Goal: Information Seeking & Learning: Learn about a topic

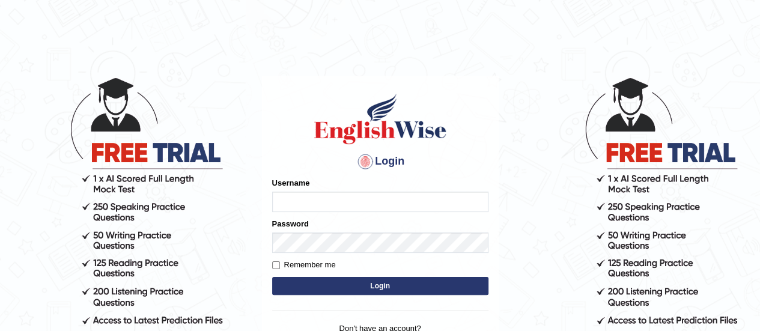
type input "GreeshmaV"
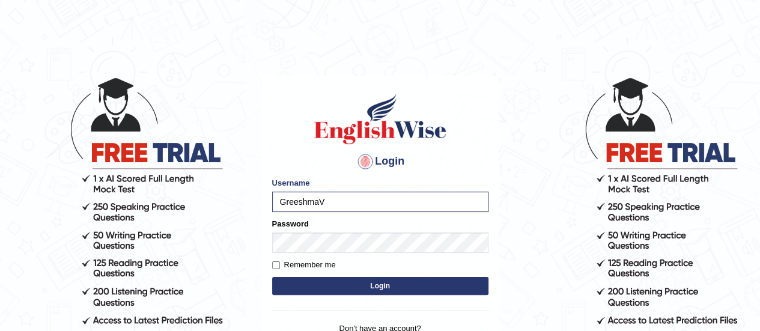
click at [326, 285] on button "Login" at bounding box center [380, 286] width 216 height 18
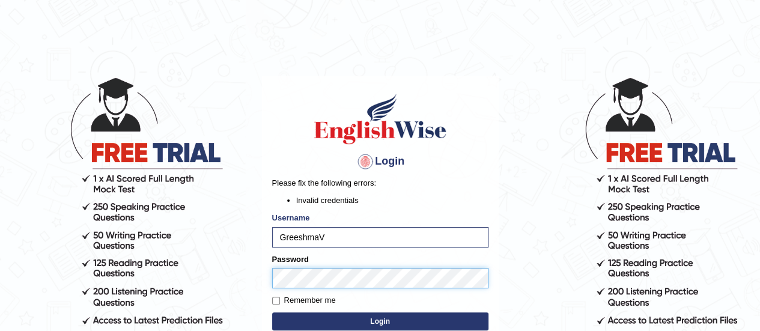
click at [277, 292] on form "Please fix the following errors: Invalid credentials Username GreeshmaV Passwor…" at bounding box center [380, 255] width 216 height 156
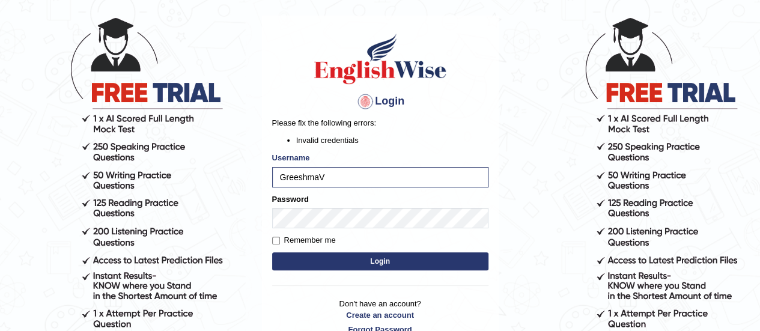
click at [381, 265] on button "Login" at bounding box center [380, 261] width 216 height 18
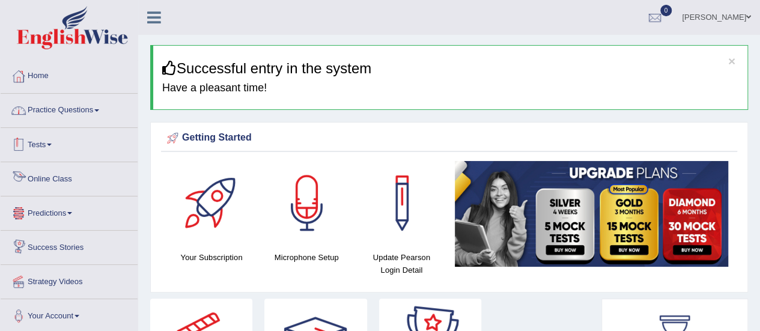
click at [61, 111] on link "Practice Questions" at bounding box center [69, 109] width 137 height 30
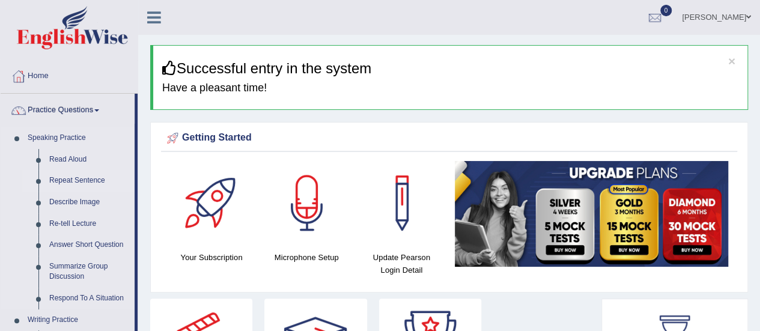
click at [67, 179] on link "Repeat Sentence" at bounding box center [89, 181] width 91 height 22
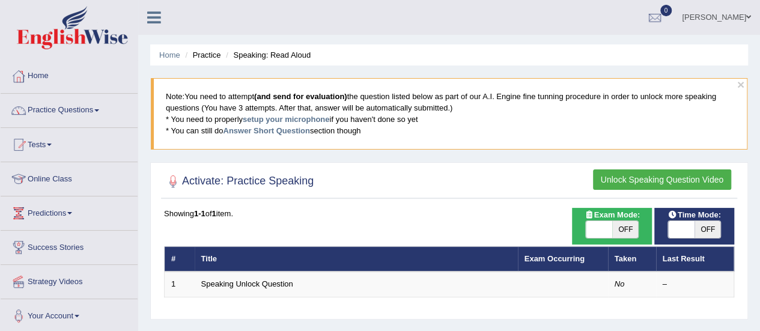
scroll to position [60, 0]
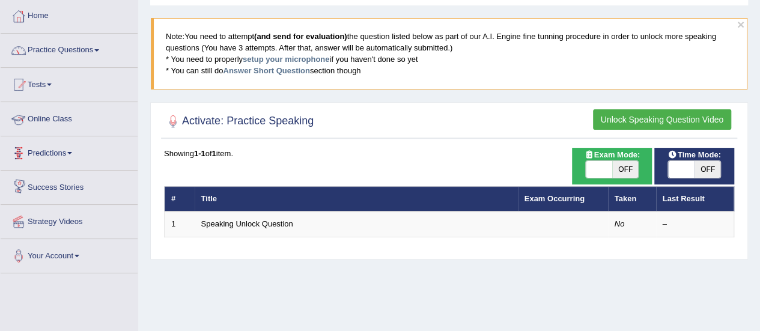
click at [40, 119] on link "Online Class" at bounding box center [69, 117] width 137 height 30
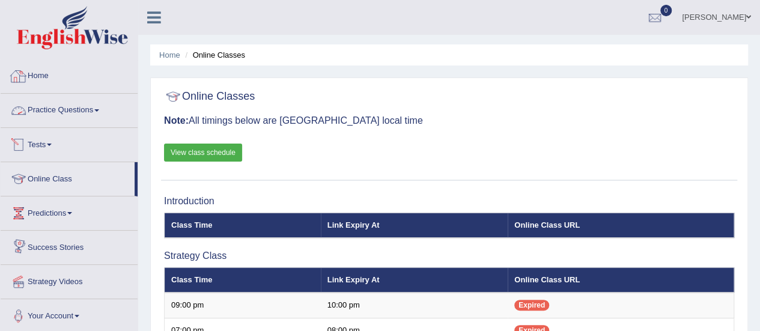
click at [42, 111] on link "Practice Questions" at bounding box center [69, 109] width 137 height 30
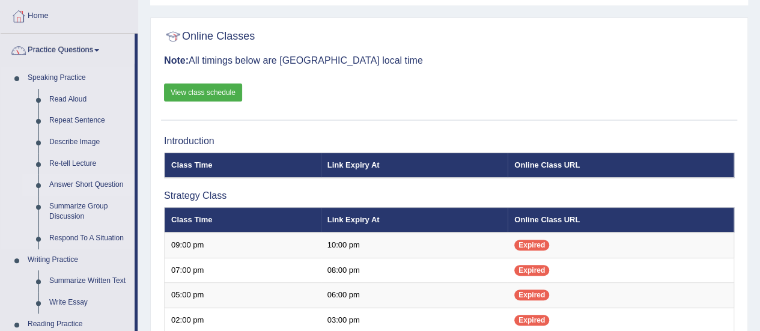
scroll to position [120, 0]
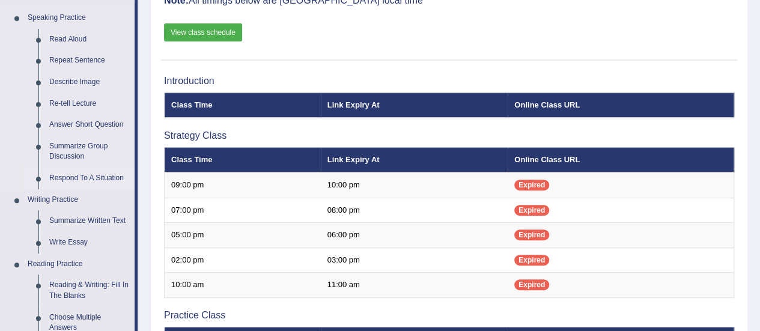
click at [62, 180] on link "Respond To A Situation" at bounding box center [89, 179] width 91 height 22
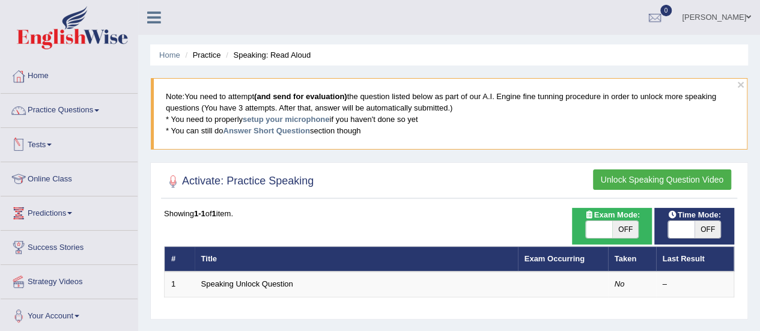
click at [46, 144] on link "Tests" at bounding box center [69, 143] width 137 height 30
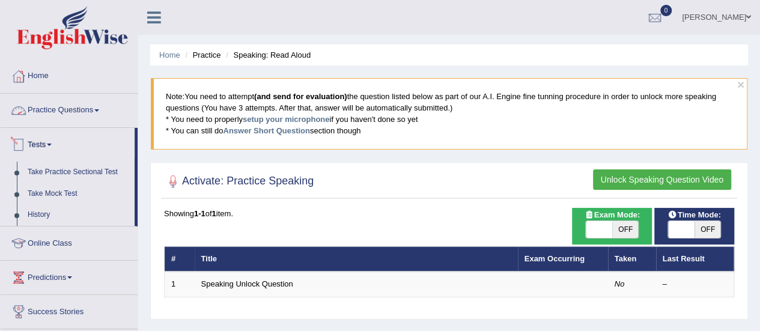
click at [94, 111] on link "Practice Questions" at bounding box center [69, 109] width 137 height 30
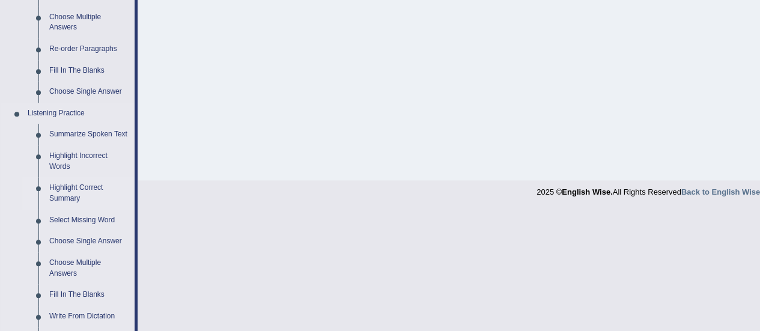
scroll to position [360, 0]
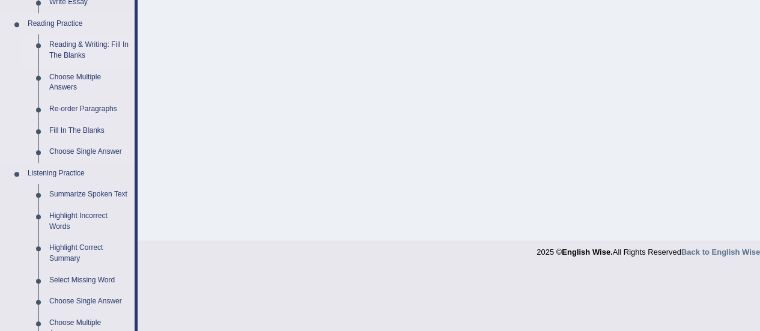
click at [78, 37] on link "Reading & Writing: Fill In The Blanks" at bounding box center [89, 50] width 91 height 32
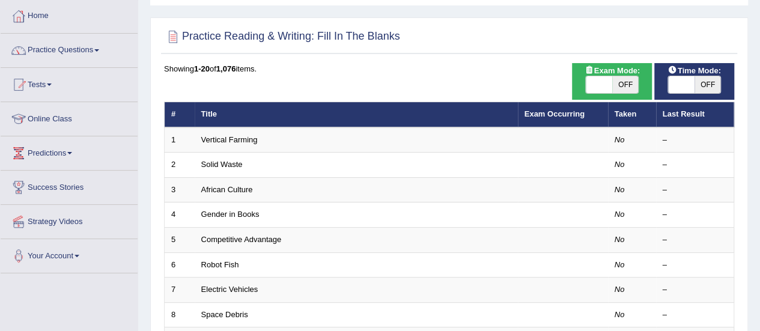
click at [695, 86] on span "OFF" at bounding box center [707, 84] width 26 height 17
checkbox input "true"
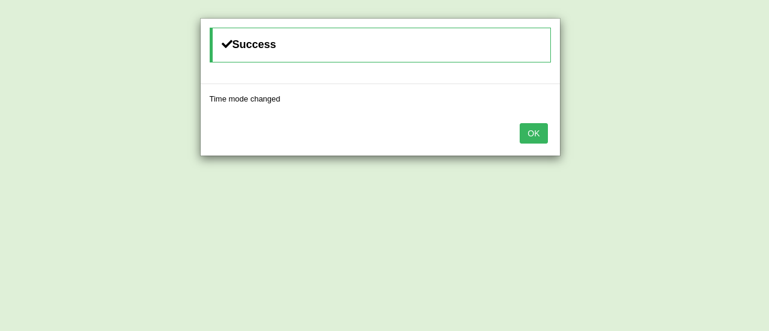
click at [531, 134] on button "OK" at bounding box center [533, 133] width 28 height 20
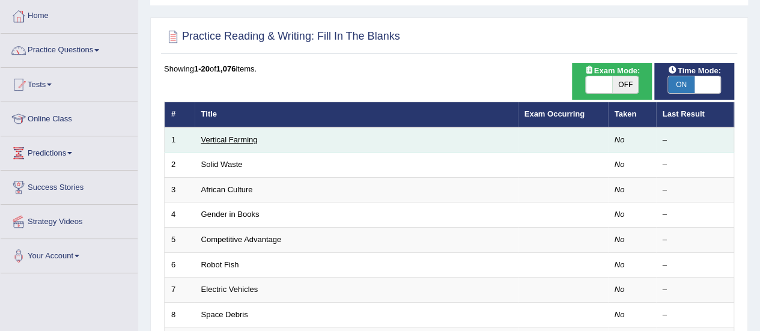
click at [228, 139] on link "Vertical Farming" at bounding box center [229, 139] width 56 height 9
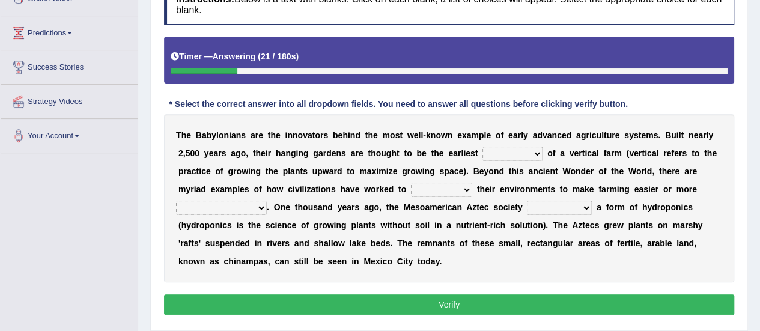
click at [530, 151] on select "prototype failure discredit protocol" at bounding box center [512, 154] width 60 height 14
select select "prototype"
click at [482, 147] on select "prototype failure discredit protocol" at bounding box center [512, 154] width 60 height 14
click at [533, 150] on select "prototype failure discredit protocol" at bounding box center [512, 154] width 60 height 14
click at [535, 153] on select "prototype failure discredit protocol" at bounding box center [512, 154] width 60 height 14
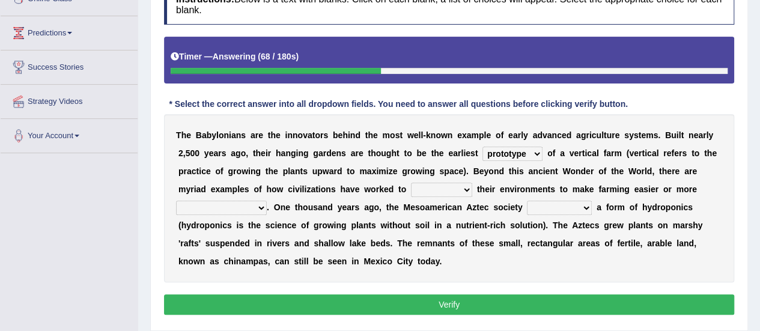
click at [464, 189] on select "manipulate escape respect disarrange" at bounding box center [441, 190] width 61 height 14
select select "respect"
click at [411, 183] on select "manipulate escape respect disarrange" at bounding box center [441, 190] width 61 height 14
click at [261, 207] on select "productive constructive connective counterproductive" at bounding box center [221, 208] width 91 height 14
select select "productive"
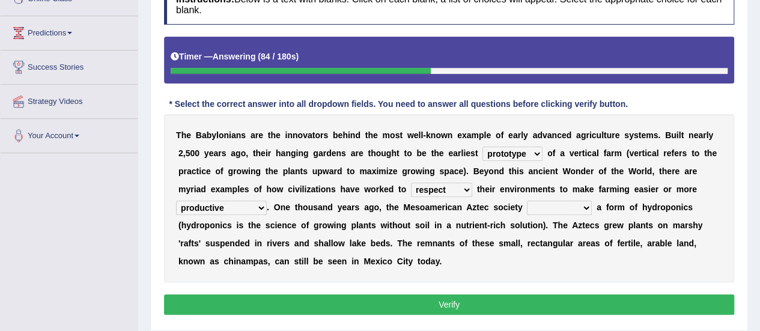
click at [176, 201] on select "productive constructive connective counterproductive" at bounding box center [221, 208] width 91 height 14
click at [585, 205] on select "domineered volunteered pioneered engineered" at bounding box center [559, 208] width 65 height 14
select select "engineered"
click at [527, 201] on select "domineered volunteered pioneered engineered" at bounding box center [559, 208] width 65 height 14
click at [420, 302] on button "Verify" at bounding box center [449, 304] width 570 height 20
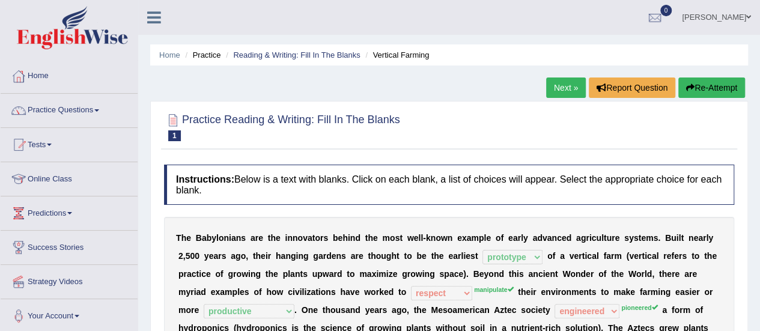
click at [576, 86] on link "Next »" at bounding box center [566, 87] width 40 height 20
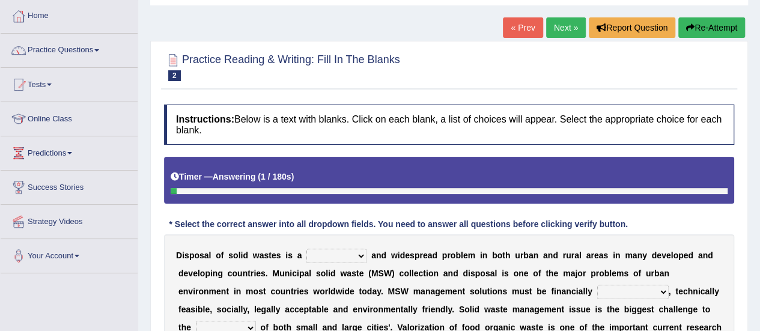
scroll to position [180, 0]
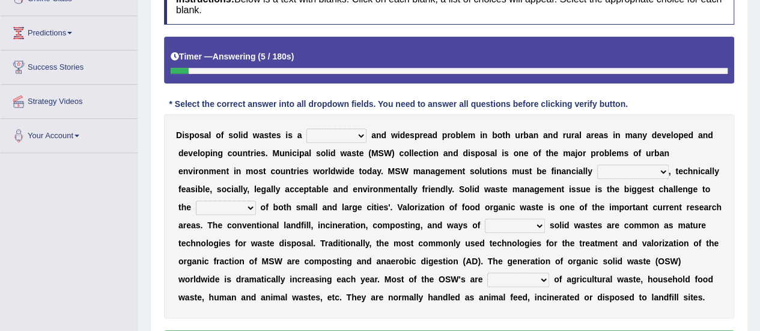
click at [356, 135] on select "slanting stinging stalling shafting" at bounding box center [336, 136] width 60 height 14
select select "stinging"
click at [306, 129] on select "slanting stinging stalling shafting" at bounding box center [336, 136] width 60 height 14
click at [632, 170] on select "unattainable sustainable objectionable treasonable" at bounding box center [632, 172] width 71 height 14
select select "sustainable"
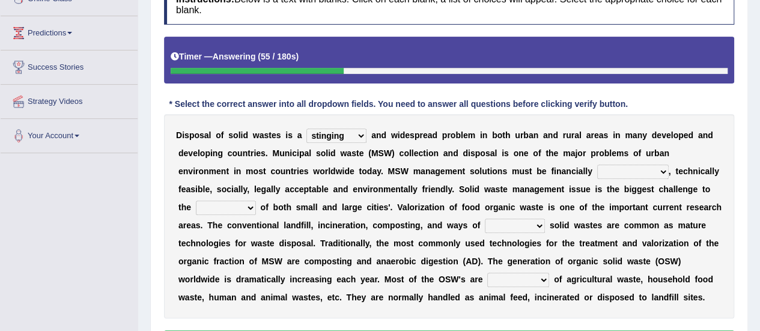
click at [597, 165] on select "unattainable sustainable objectionable treasonable" at bounding box center [632, 172] width 71 height 14
click at [661, 169] on select "unattainable sustainable objectionable treasonable" at bounding box center [632, 172] width 71 height 14
click at [707, 175] on div "D i s p o s a l o f s o l i d w a s t e s i s a slanting stinging stalling shaf…" at bounding box center [449, 216] width 570 height 204
click at [251, 208] on select "plants culture authorities history" at bounding box center [226, 208] width 60 height 14
select select "authorities"
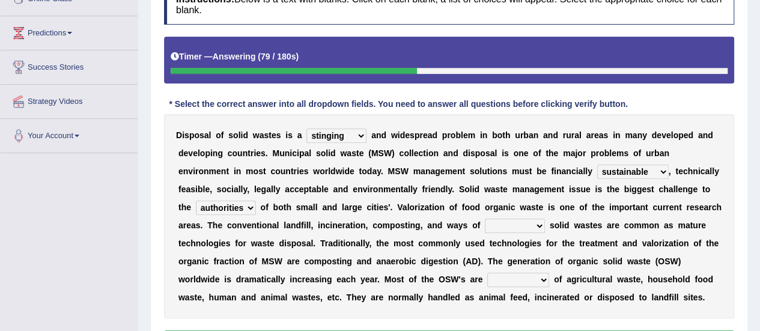
click at [196, 201] on select "plants culture authorities history" at bounding box center [226, 208] width 60 height 14
click at [502, 222] on select "reserving preserving deserving handling" at bounding box center [515, 226] width 60 height 14
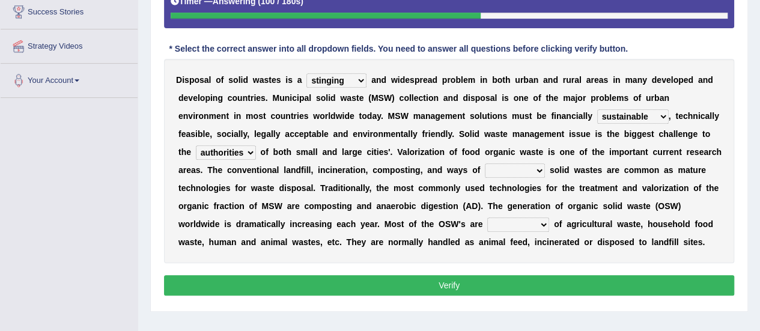
scroll to position [236, 0]
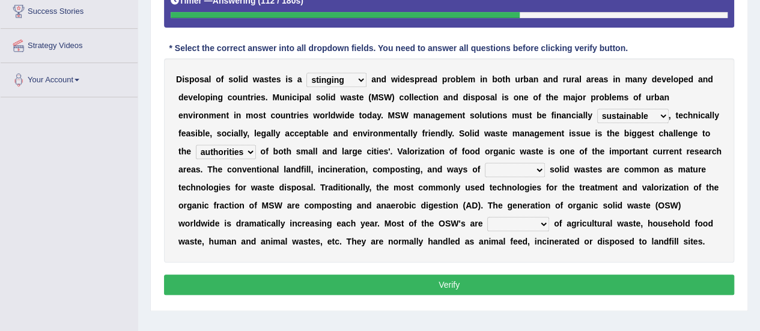
click at [537, 171] on select "reserving preserving deserving handling" at bounding box center [515, 170] width 60 height 14
select select "handling"
click at [485, 163] on select "reserving preserving deserving handling" at bounding box center [515, 170] width 60 height 14
click at [546, 222] on select "composed disposed composing disposing" at bounding box center [518, 224] width 62 height 14
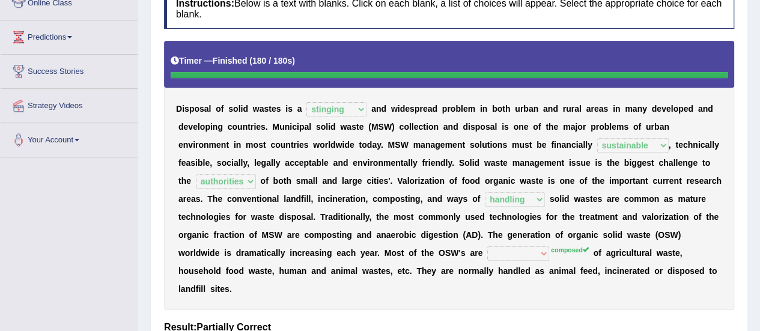
scroll to position [56, 0]
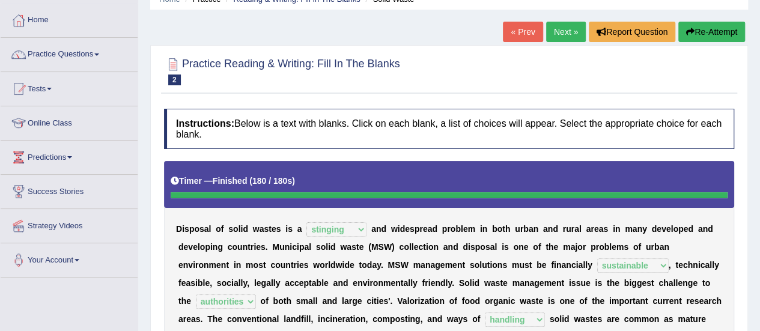
click at [562, 35] on link "Next »" at bounding box center [566, 32] width 40 height 20
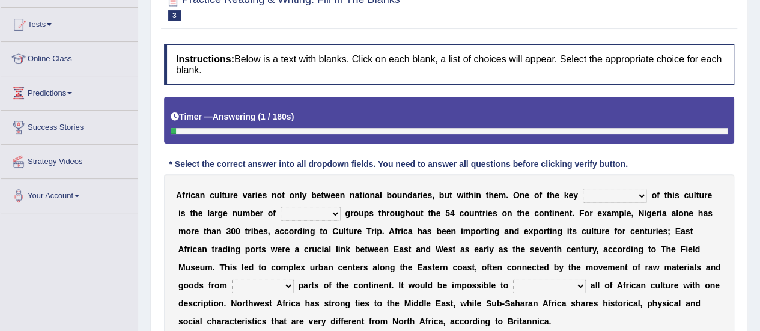
scroll to position [180, 0]
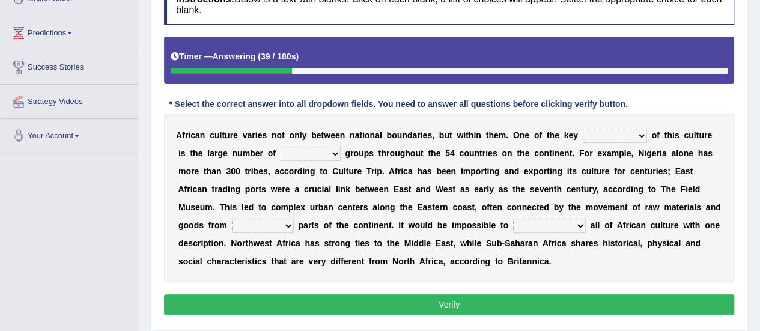
click at [643, 132] on select "conjectures features issues doubts" at bounding box center [614, 136] width 64 height 14
select select "issues"
click at [582, 129] on select "conjectures features issues doubts" at bounding box center [614, 136] width 64 height 14
click at [340, 151] on b at bounding box center [342, 153] width 5 height 10
click at [324, 152] on select "ethic ethnic eugenic epic" at bounding box center [310, 154] width 60 height 14
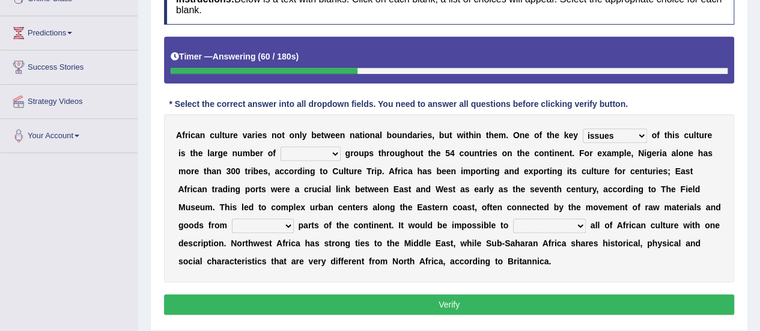
select select "ethic"
click at [280, 147] on select "ethic ethnic eugenic epic" at bounding box center [310, 154] width 60 height 14
click at [285, 228] on select "forelocked interlocked unlocked landlocked" at bounding box center [263, 226] width 62 height 14
click at [232, 219] on select "forelocked interlocked unlocked landlocked" at bounding box center [263, 226] width 62 height 14
click at [287, 222] on select "forelocked interlocked unlocked landlocked" at bounding box center [263, 226] width 62 height 14
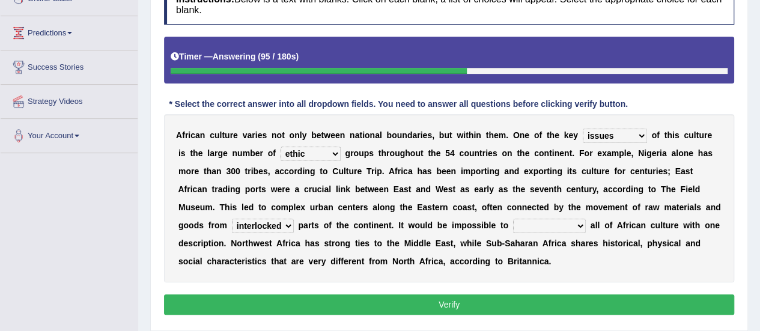
select select "landlocked"
click at [232, 219] on select "forelocked interlocked unlocked landlocked" at bounding box center [263, 226] width 62 height 14
click at [570, 229] on select "characterize conceptualize symbolize synthesize" at bounding box center [549, 226] width 73 height 14
select select "characterize"
click at [513, 219] on select "characterize conceptualize symbolize synthesize" at bounding box center [549, 226] width 73 height 14
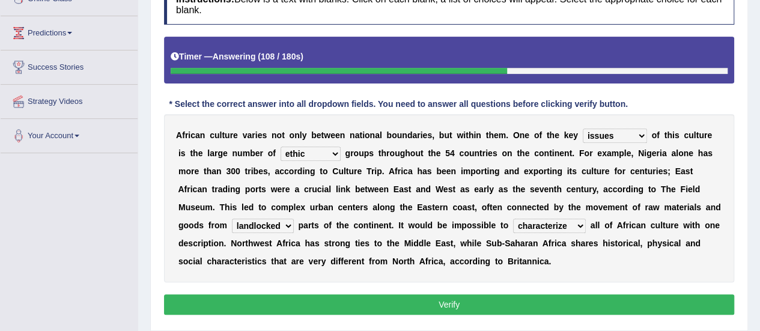
click at [426, 298] on button "Verify" at bounding box center [449, 304] width 570 height 20
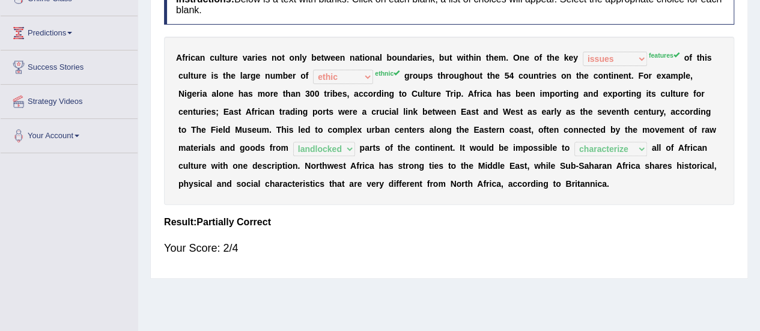
scroll to position [0, 0]
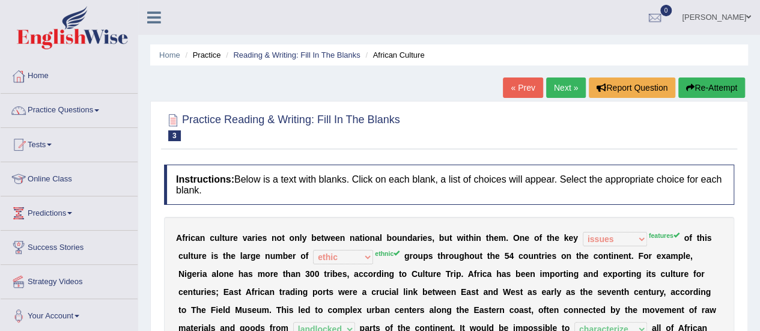
click at [569, 85] on link "Next »" at bounding box center [566, 87] width 40 height 20
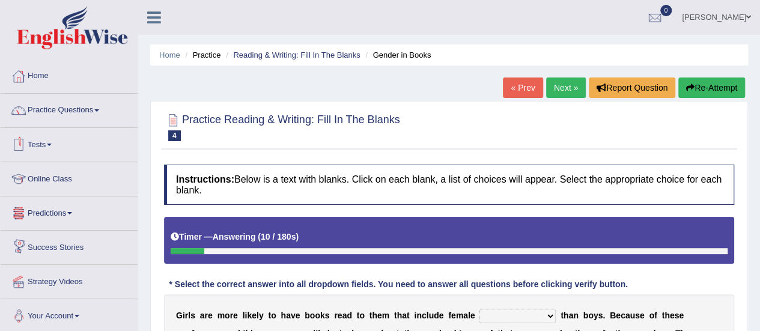
click at [50, 177] on link "Online Class" at bounding box center [69, 177] width 137 height 30
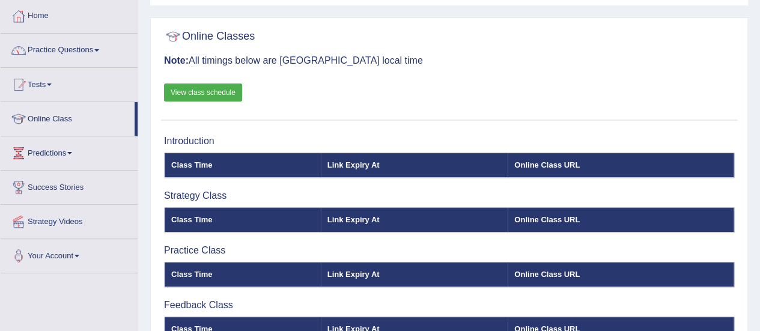
scroll to position [120, 0]
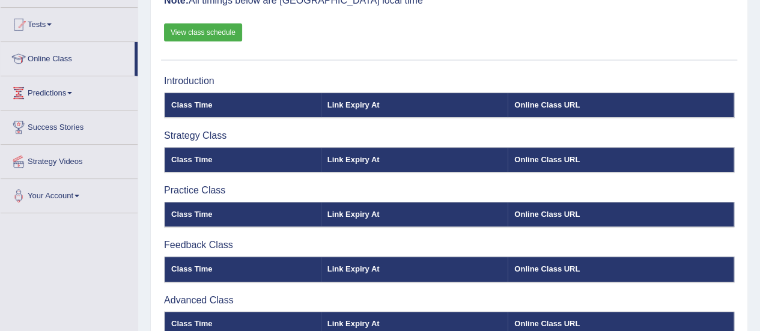
click at [219, 31] on link "View class schedule" at bounding box center [203, 32] width 78 height 18
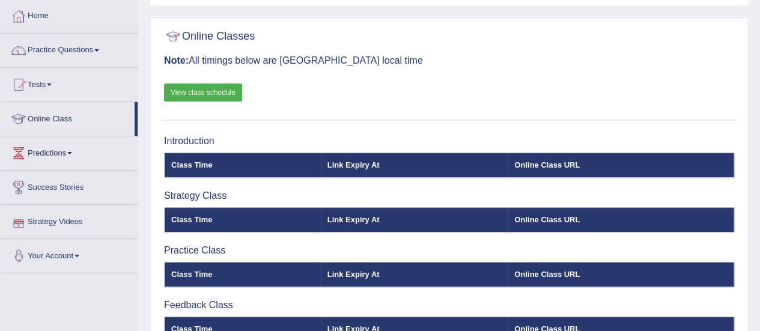
scroll to position [0, 0]
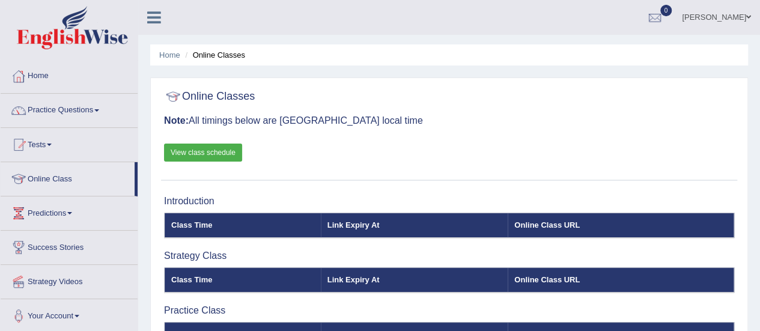
click at [538, 225] on th "Online Class URL" at bounding box center [620, 225] width 226 height 25
click at [25, 173] on div at bounding box center [19, 179] width 18 height 18
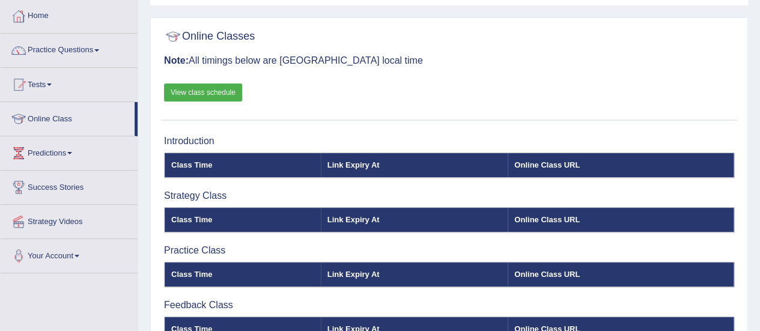
click at [536, 160] on th "Online Class URL" at bounding box center [620, 165] width 226 height 25
click at [216, 93] on link "View class schedule" at bounding box center [203, 92] width 78 height 18
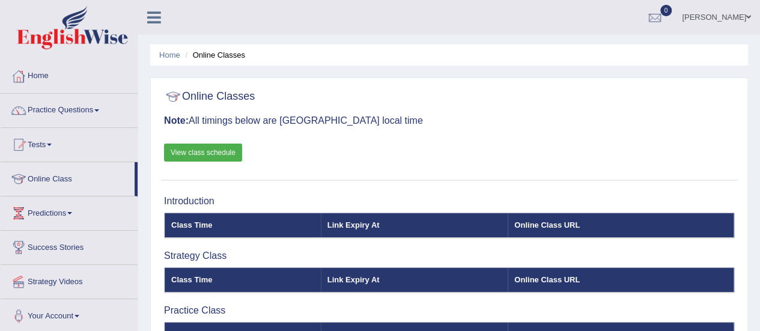
click at [159, 15] on icon at bounding box center [154, 18] width 14 height 16
click at [58, 116] on link "Practice Questions" at bounding box center [69, 109] width 137 height 30
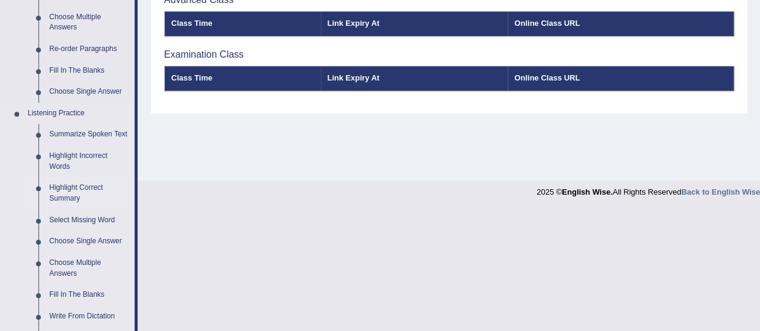
scroll to position [480, 0]
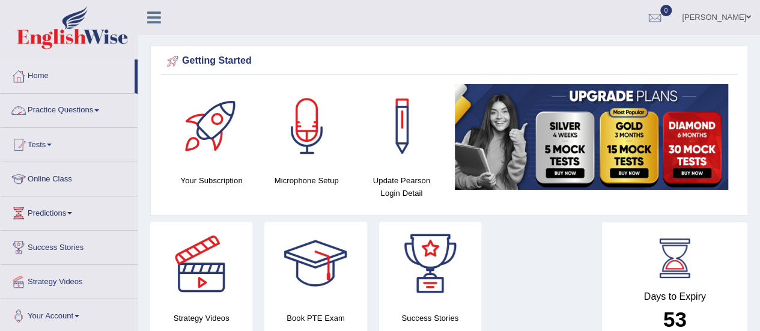
click at [46, 115] on link "Practice Questions" at bounding box center [69, 109] width 137 height 30
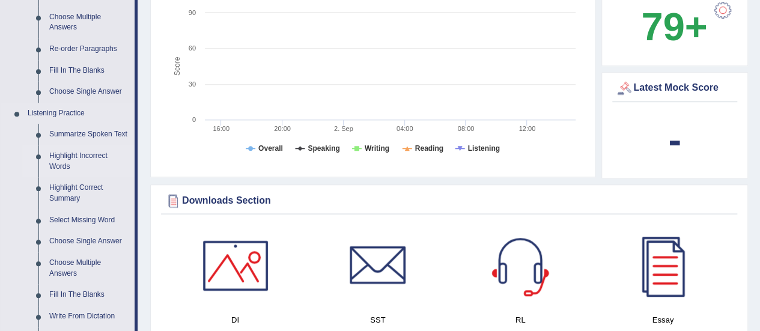
scroll to position [480, 0]
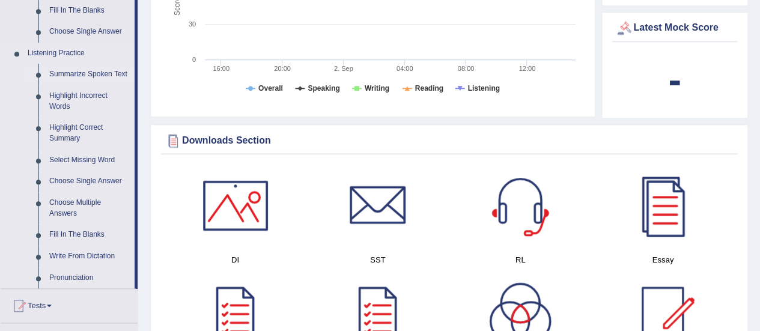
click at [81, 71] on link "Summarize Spoken Text" at bounding box center [89, 75] width 91 height 22
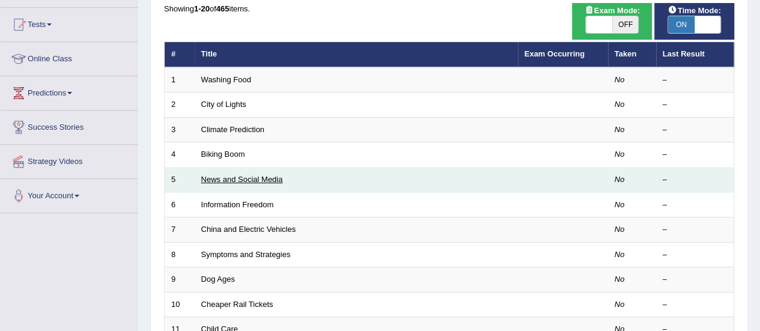
click at [269, 182] on link "News and Social Media" at bounding box center [242, 179] width 82 height 9
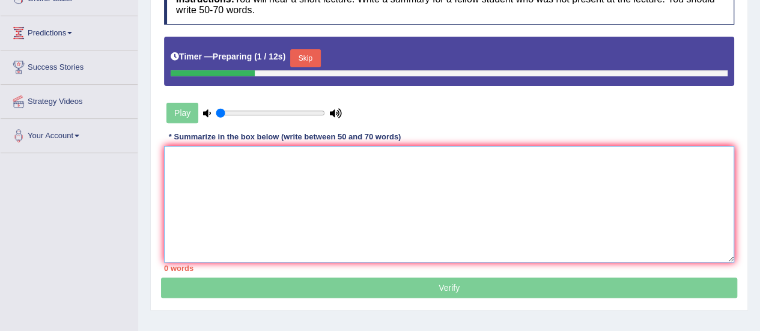
click at [193, 162] on textarea at bounding box center [449, 204] width 570 height 116
paste textarea "The speaker provided a comprehensive overview of usage of smartphone highlighti…"
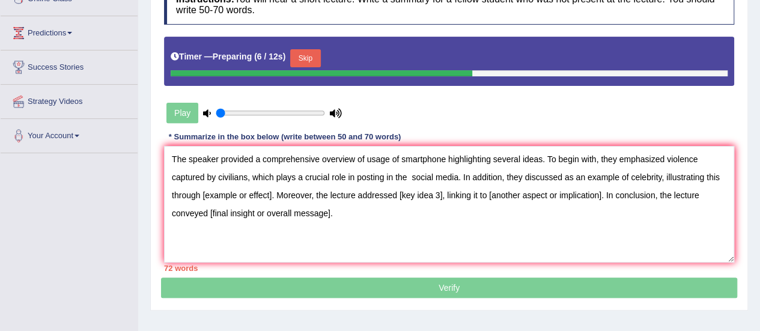
click at [304, 58] on button "Skip" at bounding box center [305, 58] width 30 height 18
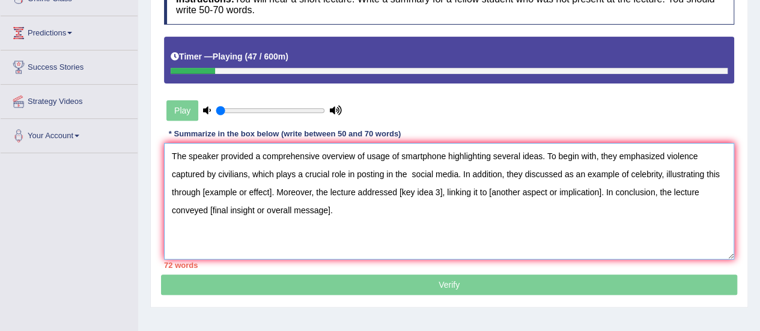
drag, startPoint x: 202, startPoint y: 190, endPoint x: 271, endPoint y: 192, distance: 69.1
click at [271, 192] on textarea "The speaker provided a comprehensive overview of usage of smartphone highlighti…" at bounding box center [449, 201] width 570 height 116
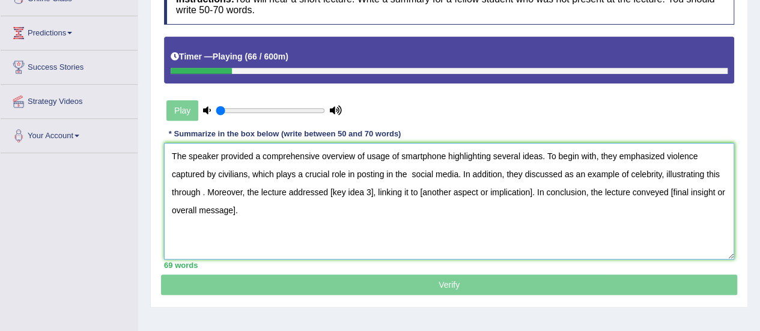
click at [661, 169] on textarea "The speaker provided a comprehensive overview of usage of smartphone highlighti…" at bounding box center [449, 201] width 570 height 116
type textarea "The speaker provided a comprehensive overview of usage of smartphone highlighti…"
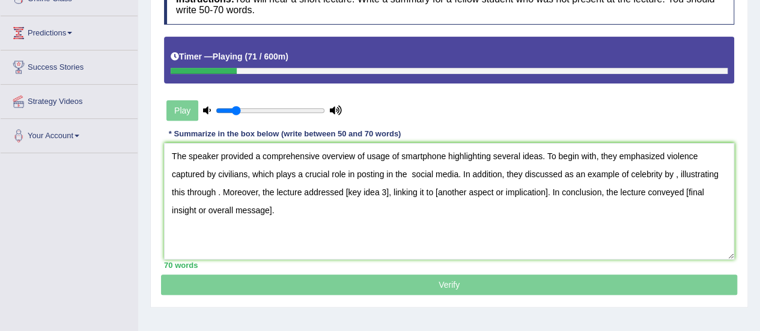
click at [237, 107] on input "range" at bounding box center [270, 111] width 109 height 10
type input "0.05"
click at [216, 108] on input "range" at bounding box center [270, 111] width 109 height 10
click at [207, 110] on icon at bounding box center [207, 110] width 8 height 8
click at [192, 109] on div "Play" at bounding box center [254, 110] width 180 height 30
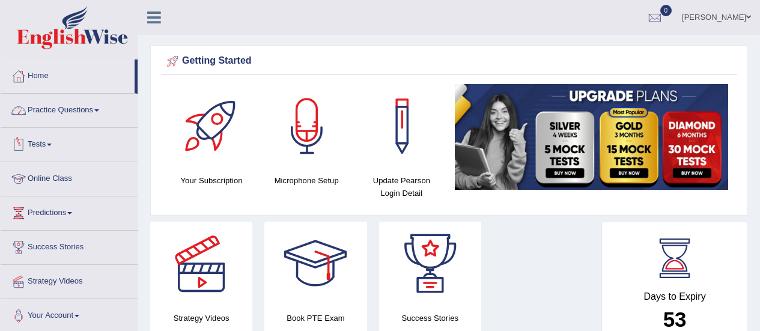
click at [49, 113] on link "Practice Questions" at bounding box center [69, 109] width 137 height 30
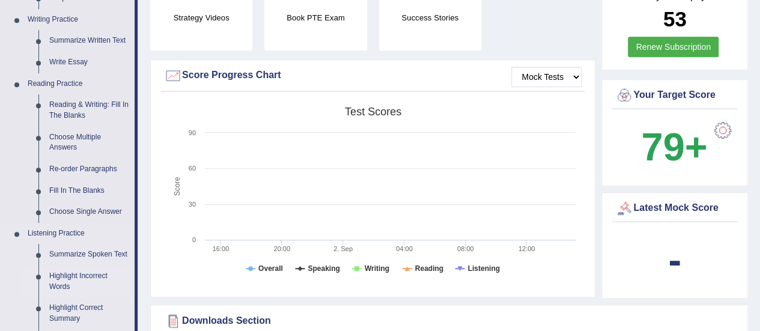
scroll to position [360, 0]
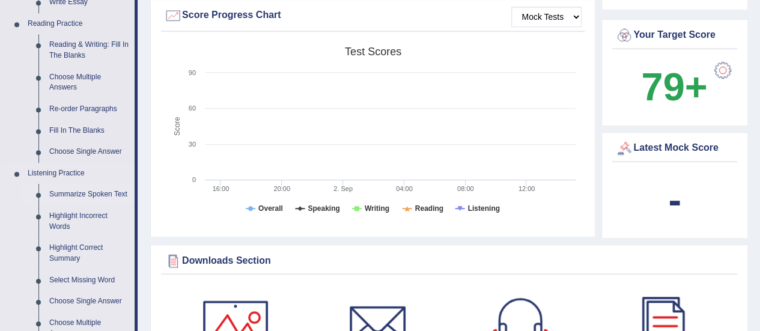
click at [73, 192] on link "Summarize Spoken Text" at bounding box center [89, 195] width 91 height 22
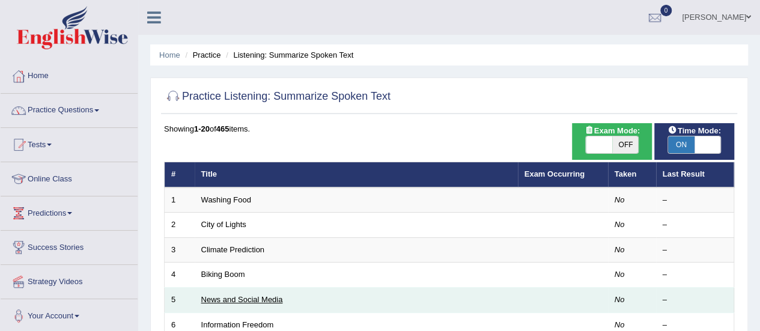
click at [219, 297] on link "News and Social Media" at bounding box center [242, 299] width 82 height 9
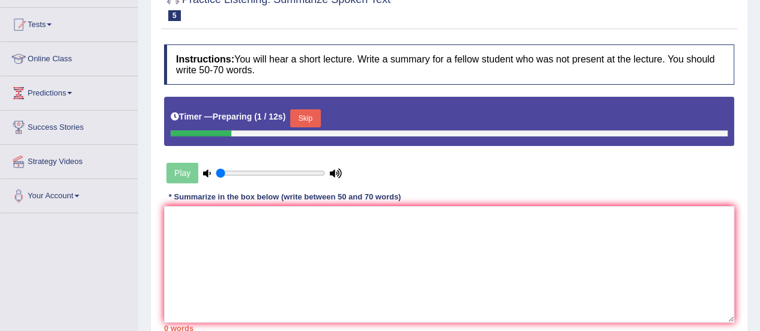
scroll to position [180, 0]
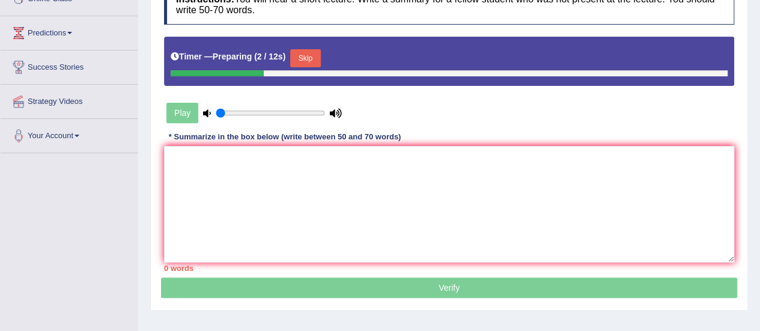
click at [315, 56] on button "Skip" at bounding box center [305, 58] width 30 height 18
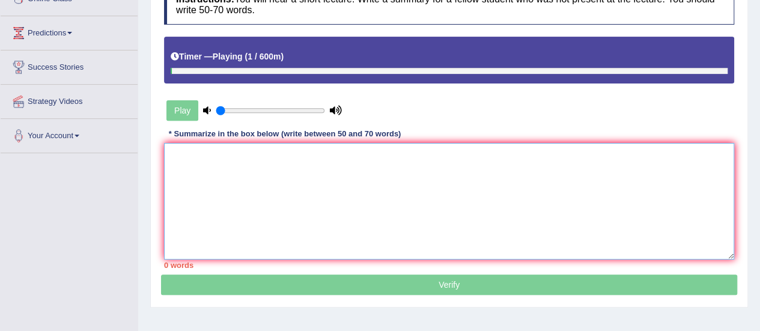
click at [199, 163] on textarea at bounding box center [449, 201] width 570 height 116
paste textarea "The speaker provided a comprehensive overview of usage of smartphone highlighti…"
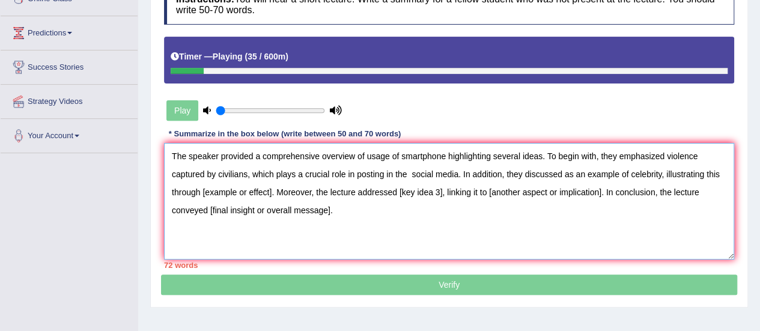
drag, startPoint x: 567, startPoint y: 170, endPoint x: 660, endPoint y: 171, distance: 93.1
click at [660, 171] on textarea "The speaker provided a comprehensive overview of usage of smartphone highlighti…" at bounding box center [449, 201] width 570 height 116
click at [653, 171] on textarea "The speaker provided a comprehensive overview of usage of smartphone highlighti…" at bounding box center [449, 201] width 570 height 116
click at [670, 174] on textarea "The speaker provided a comprehensive overview of usage of smartphone highlighti…" at bounding box center [449, 201] width 570 height 116
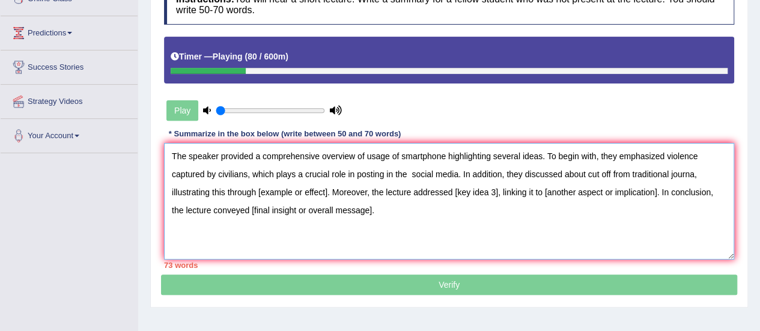
click at [694, 174] on textarea "The speaker provided a comprehensive overview of usage of smartphone highlighti…" at bounding box center [449, 201] width 570 height 116
drag, startPoint x: 257, startPoint y: 193, endPoint x: 327, endPoint y: 194, distance: 70.3
click at [327, 194] on textarea "The speaker provided a comprehensive overview of usage of smartphone highlighti…" at bounding box center [449, 201] width 570 height 116
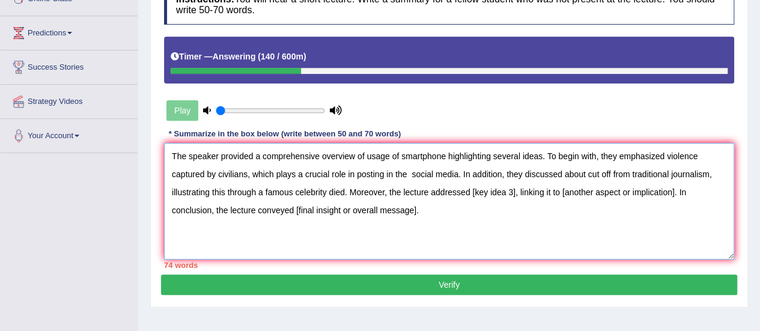
drag, startPoint x: 472, startPoint y: 192, endPoint x: 515, endPoint y: 193, distance: 42.7
click at [515, 193] on textarea "The speaker provided a comprehensive overview of usage of smartphone highlighti…" at bounding box center [449, 201] width 570 height 116
drag, startPoint x: 581, startPoint y: 190, endPoint x: 692, endPoint y: 195, distance: 111.2
click at [692, 195] on textarea "The speaker provided a comprehensive overview of usage of smartphone highlighti…" at bounding box center [449, 201] width 570 height 116
click at [531, 191] on textarea "The speaker provided a comprehensive overview of usage of smartphone highlighti…" at bounding box center [449, 201] width 570 height 116
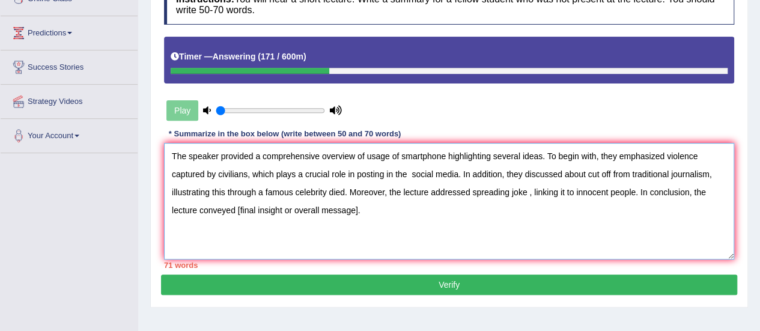
drag, startPoint x: 238, startPoint y: 207, endPoint x: 357, endPoint y: 213, distance: 119.7
click at [357, 213] on textarea "The speaker provided a comprehensive overview of usage of smartphone highlighti…" at bounding box center [449, 201] width 570 height 116
type textarea "The speaker provided a comprehensive overview of usage of smartphone highlighti…"
